Goal: Check status: Check status

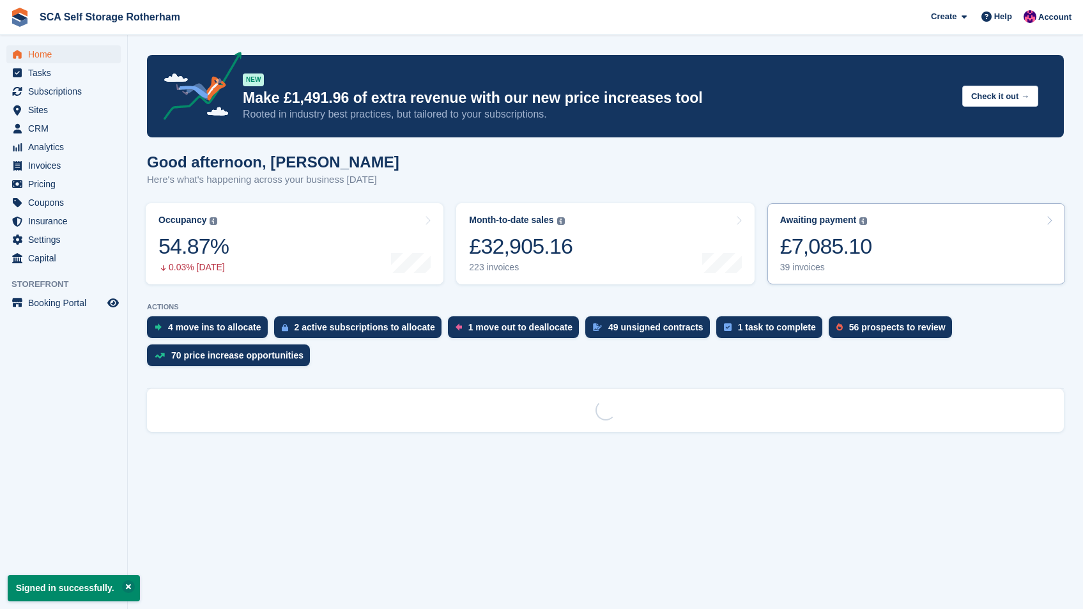
click at [981, 228] on link "Awaiting payment The total outstanding balance on all open invoices. £7,085.10 …" at bounding box center [917, 243] width 298 height 81
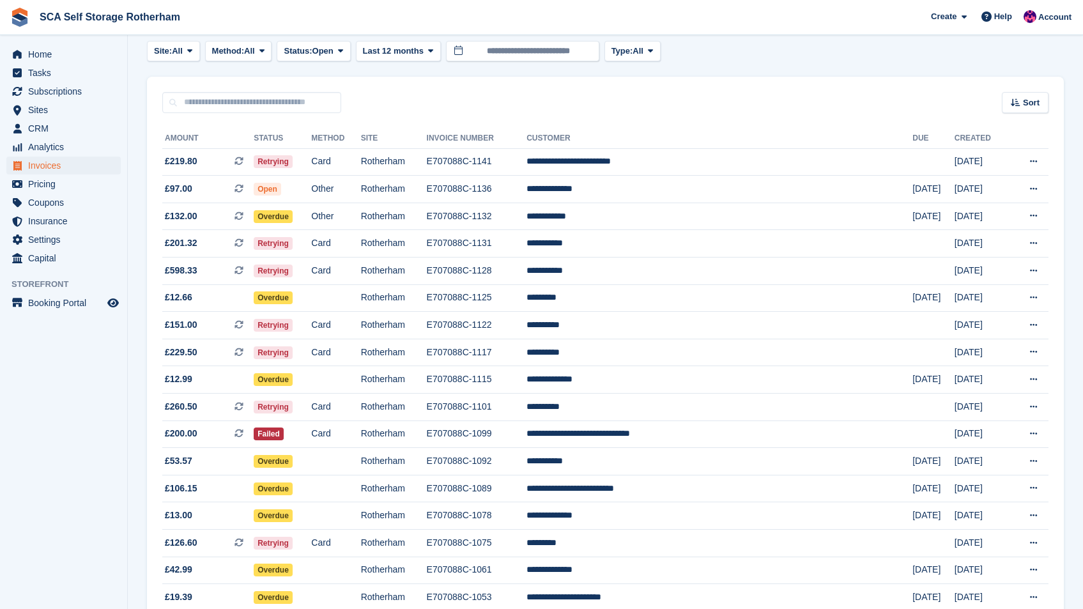
scroll to position [56, 0]
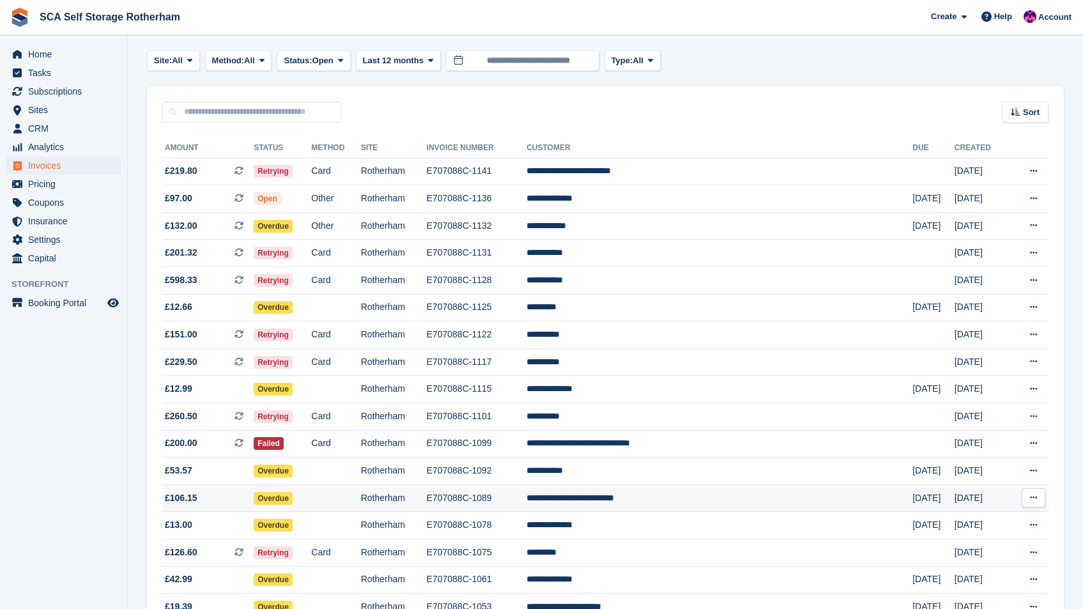
click at [972, 493] on td "[DATE]" at bounding box center [982, 498] width 54 height 27
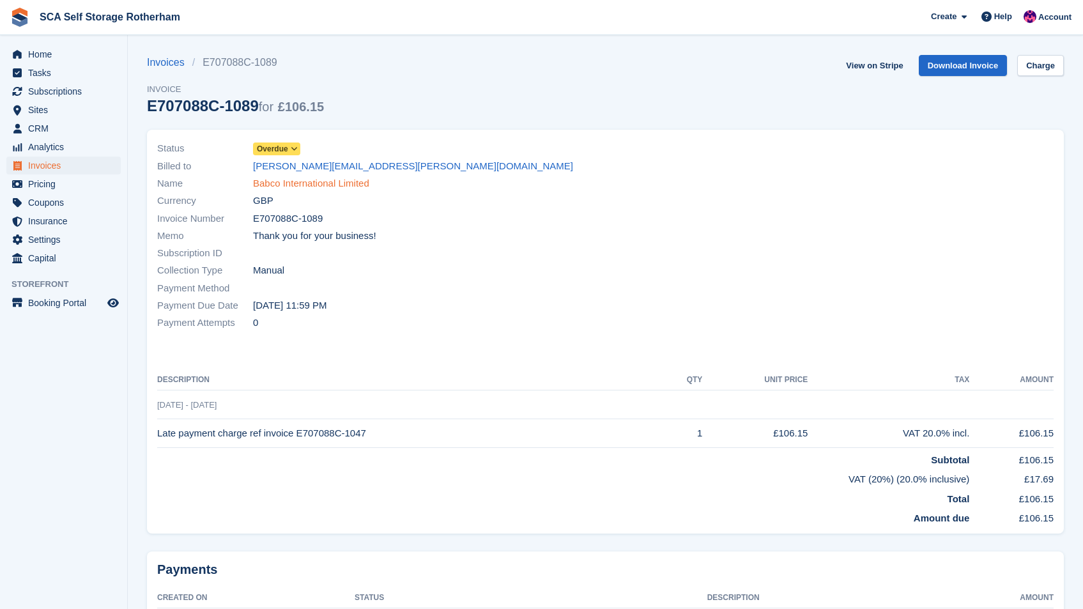
click at [318, 178] on link "Babco International Limited" at bounding box center [311, 183] width 116 height 15
